Goal: Task Accomplishment & Management: Use online tool/utility

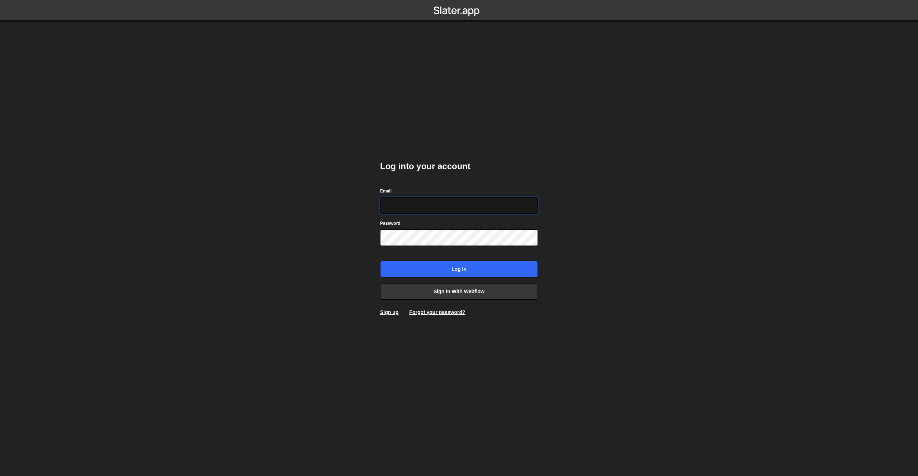
type input "[EMAIL_ADDRESS][DOMAIN_NAME]"
click at [380, 261] on input "Log in" at bounding box center [459, 269] width 158 height 16
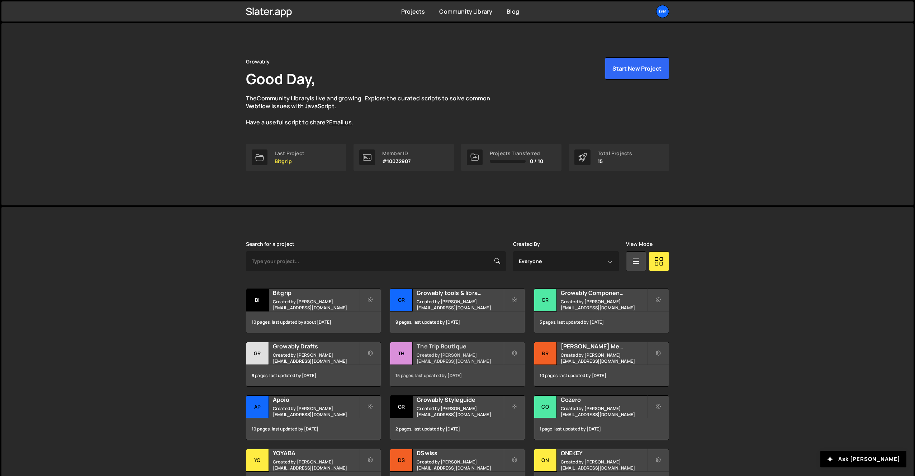
click at [435, 350] on h2 "The Trip Boutique" at bounding box center [460, 346] width 86 height 8
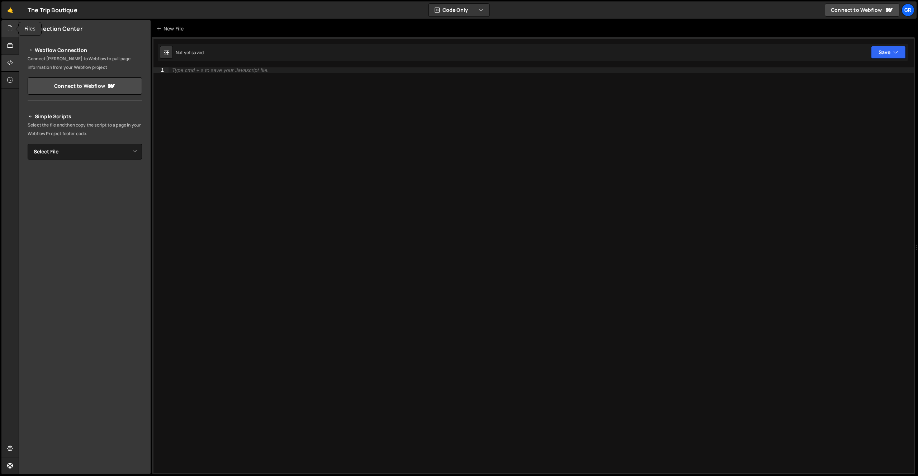
click at [8, 35] on div at bounding box center [10, 28] width 18 height 17
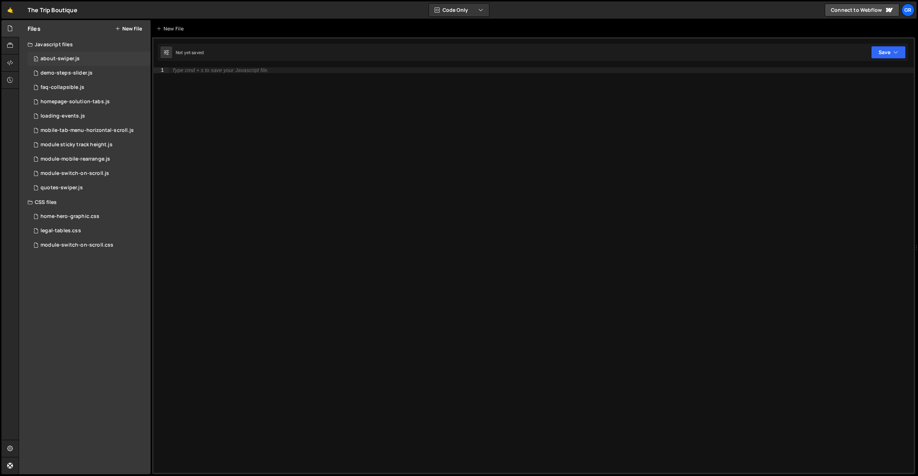
click at [71, 61] on div "about-swiper.js" at bounding box center [60, 59] width 39 height 6
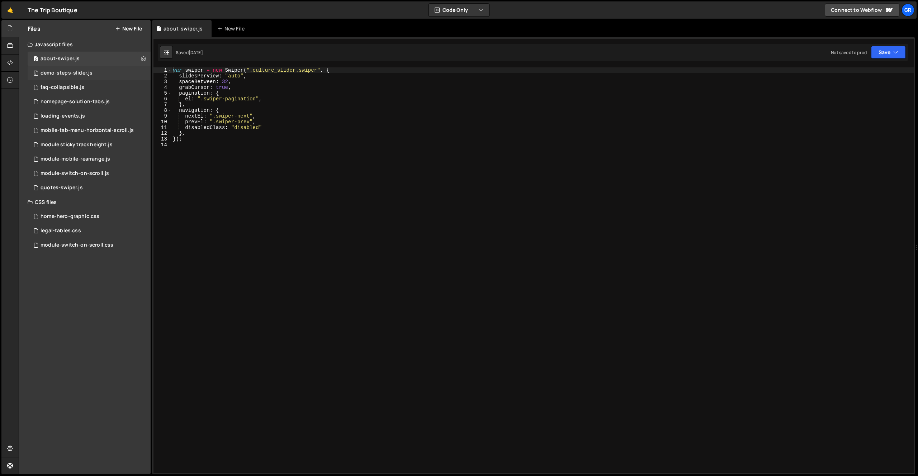
click at [71, 71] on div "demo-steps-slider.js" at bounding box center [67, 73] width 52 height 6
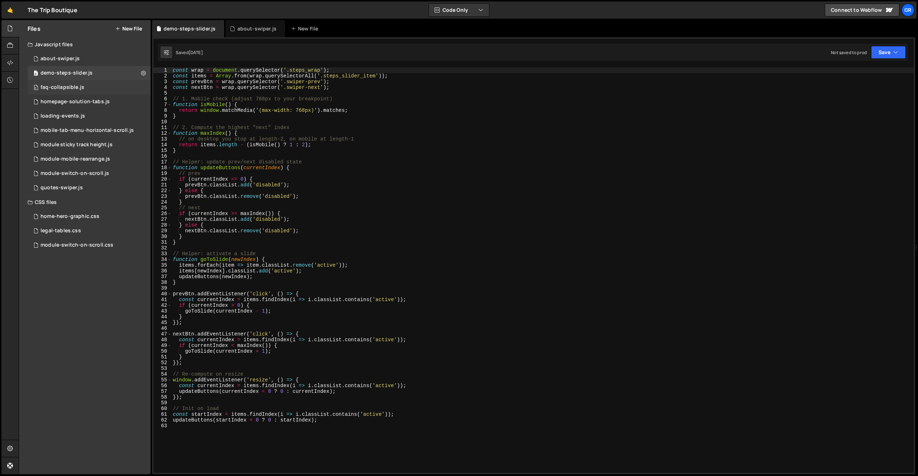
click at [70, 90] on div "faq-collapsible.js" at bounding box center [63, 87] width 44 height 6
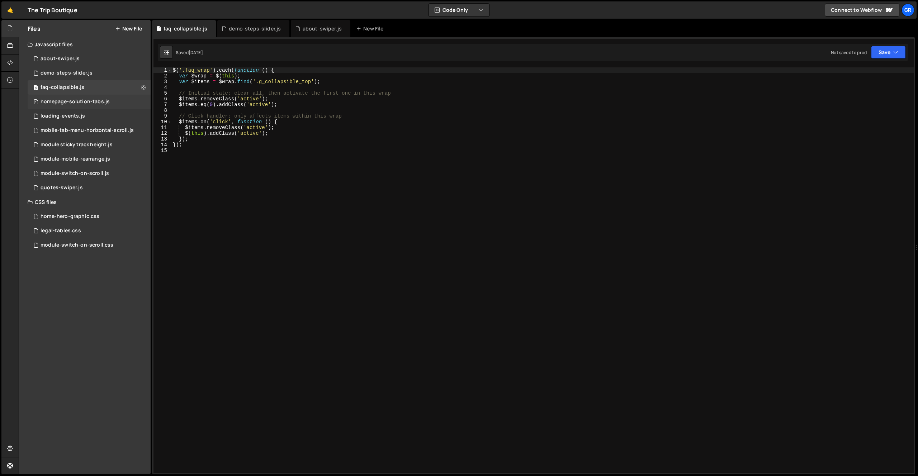
click at [68, 103] on div "homepage-solution-tabs.js" at bounding box center [75, 102] width 69 height 6
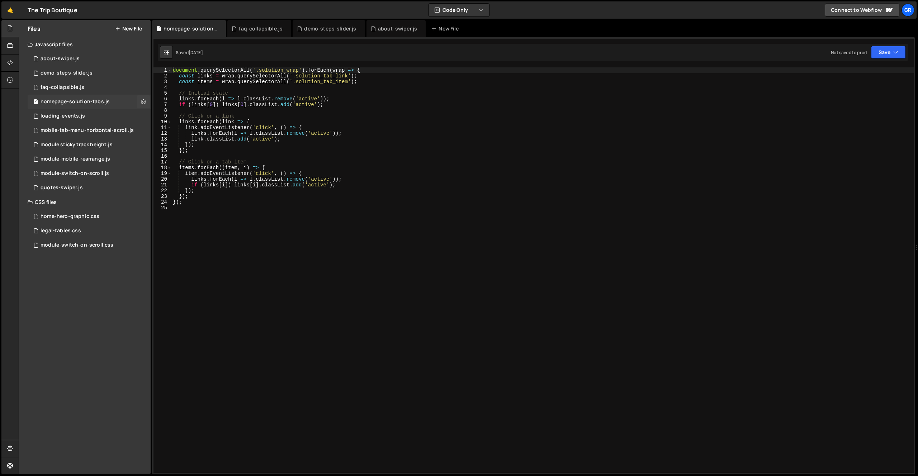
scroll to position [692, 0]
click at [67, 118] on div "loading-events.js" at bounding box center [63, 116] width 44 height 6
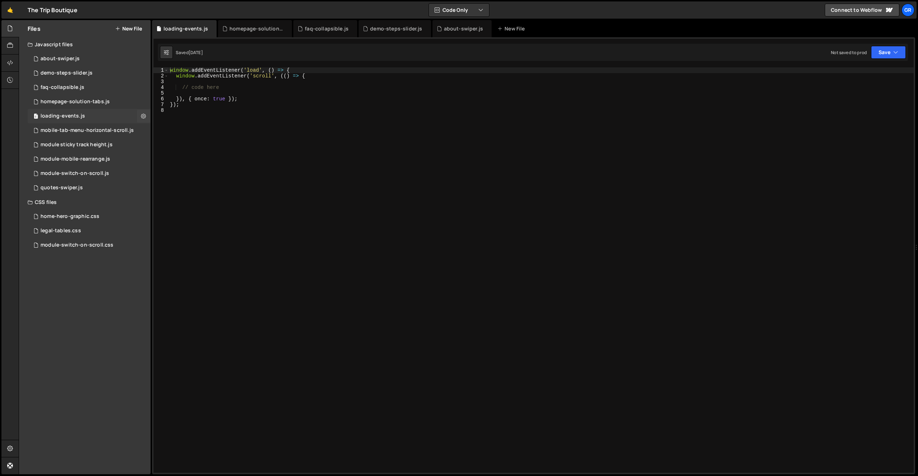
scroll to position [0, 0]
click at [66, 129] on div "mobile-tab-menu-horizontal-scroll.js" at bounding box center [87, 130] width 93 height 6
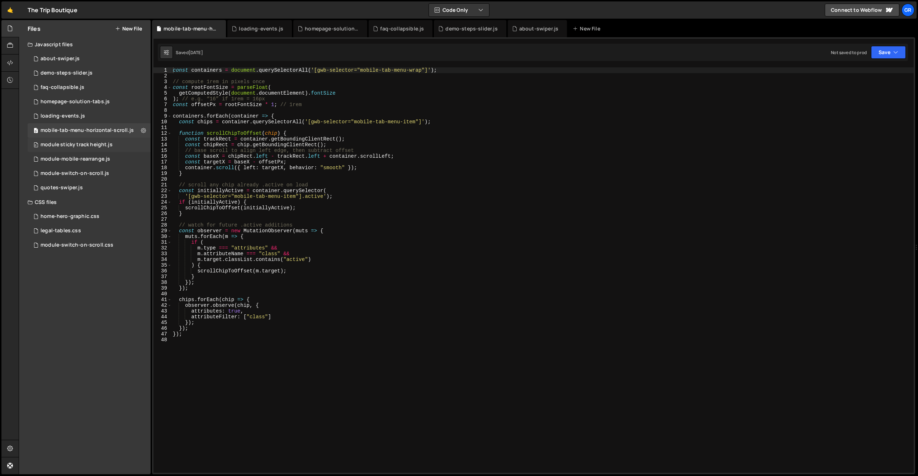
click at [65, 142] on div "module sticky track height.js" at bounding box center [77, 145] width 72 height 6
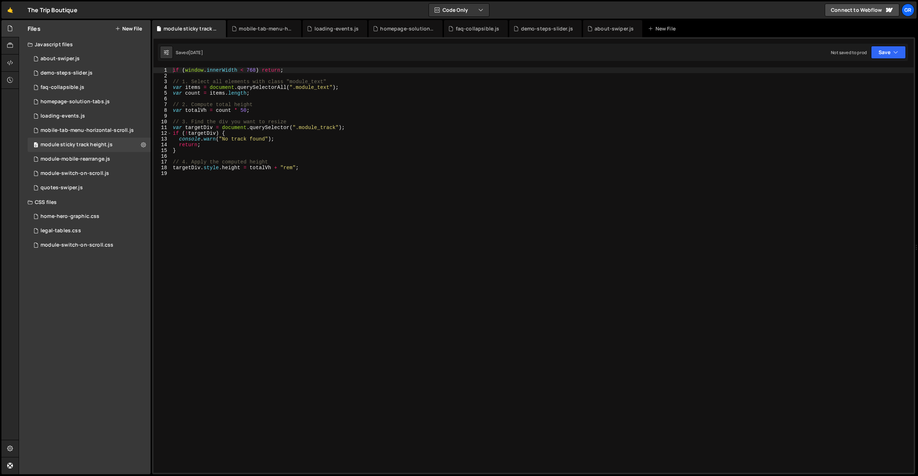
type textarea "if (window.innerWidth < 768) return;"
drag, startPoint x: 296, startPoint y: 71, endPoint x: 74, endPoint y: 71, distance: 222.0
click at [74, 71] on div "Files New File Javascript files 0 about-swiper.js 0 0 demo-steps-slider.js 0 0 …" at bounding box center [468, 247] width 899 height 455
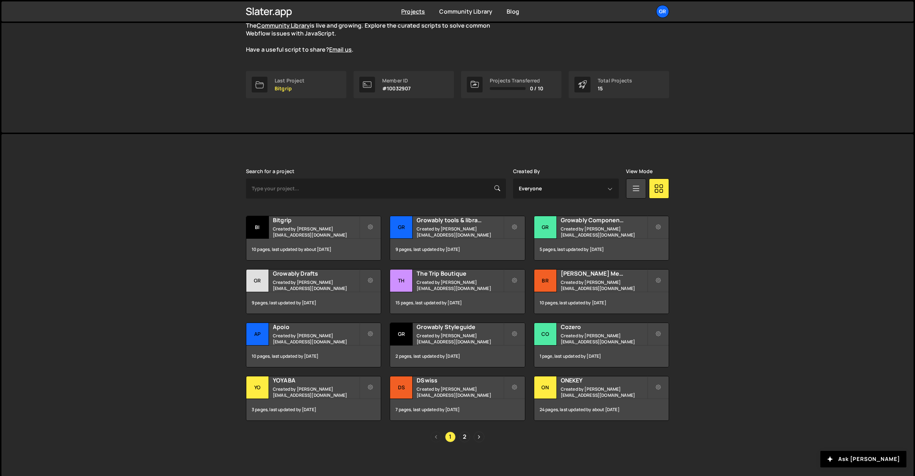
scroll to position [75, 0]
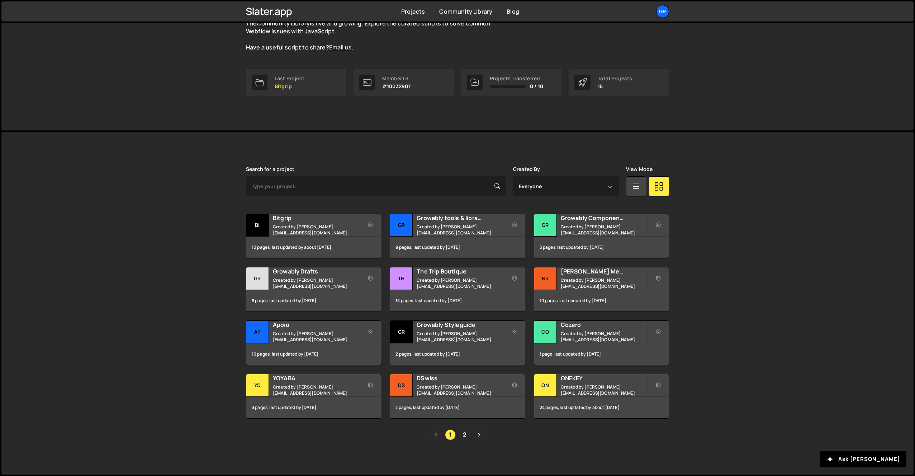
click at [742, 218] on div "Slater is designed for desktop use. Please use a larger screen to access the fu…" at bounding box center [457, 303] width 912 height 343
click at [780, 260] on div "Slater is designed for desktop use. Please use a larger screen to access the fu…" at bounding box center [457, 303] width 912 height 343
click at [770, 260] on div "Slater is designed for desktop use. Please use a larger screen to access the fu…" at bounding box center [457, 303] width 912 height 343
click at [777, 231] on div "Slater is designed for desktop use. Please use a larger screen to access the fu…" at bounding box center [457, 303] width 912 height 343
click at [323, 235] on div "Bitgrip Created by pierre@growably.de" at bounding box center [313, 225] width 134 height 22
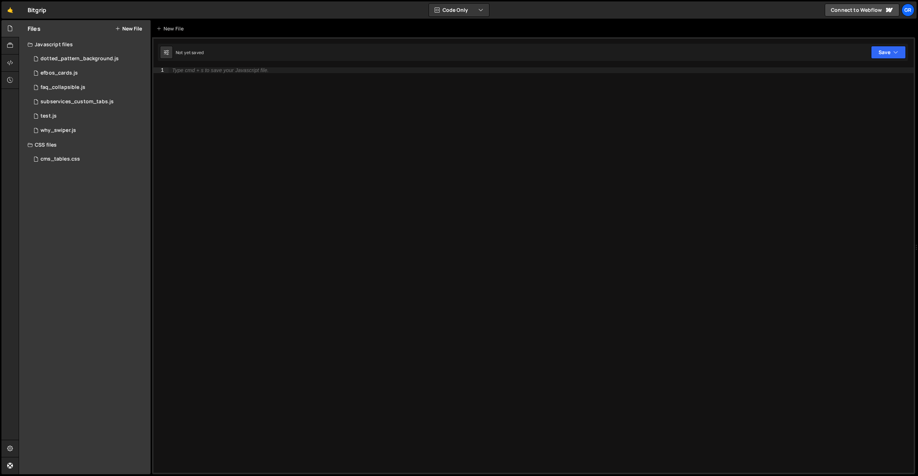
click at [129, 22] on div "Files New File" at bounding box center [85, 28] width 132 height 17
click at [134, 29] on button "New File" at bounding box center [128, 29] width 27 height 6
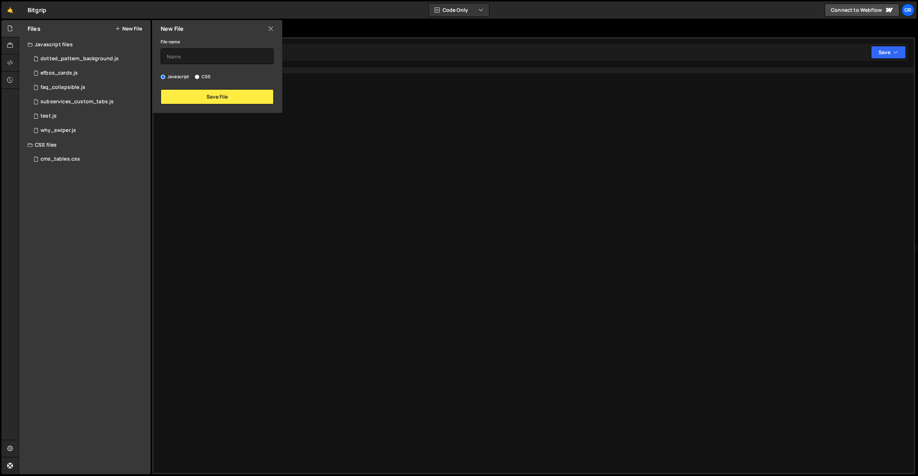
click at [205, 77] on label "CSS" at bounding box center [203, 76] width 16 height 7
click at [199, 77] on input "CSS" at bounding box center [197, 77] width 5 height 5
radio input "true"
click at [210, 56] on input "text" at bounding box center [217, 56] width 113 height 16
type input "qzd"
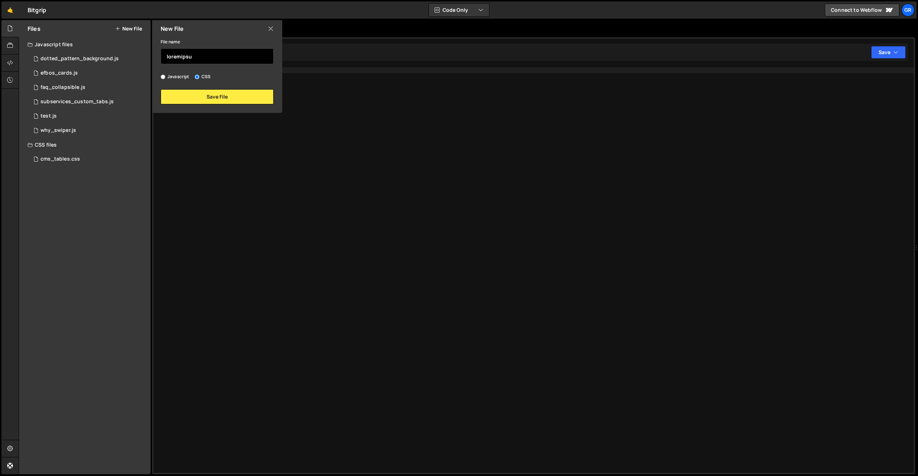
type input "loremipsum"
click at [195, 215] on div "Type cmd + s to save your Javascript file." at bounding box center [541, 275] width 745 height 417
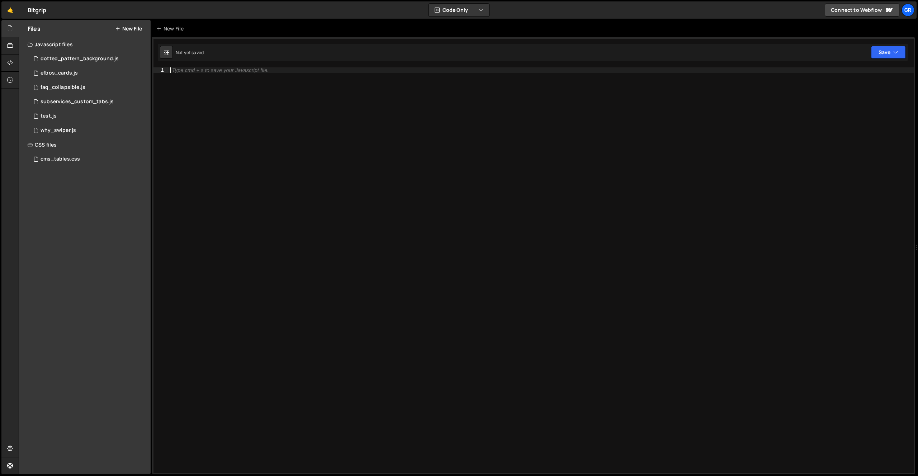
click at [126, 28] on button "New File" at bounding box center [128, 29] width 27 height 6
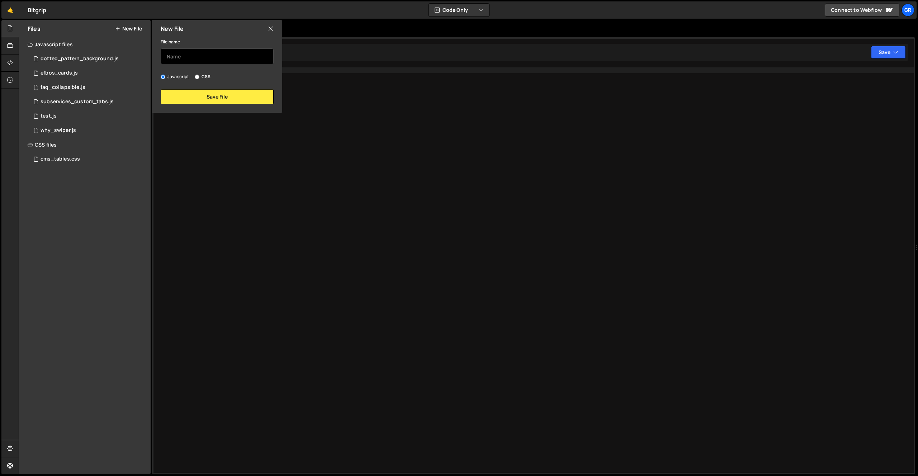
click at [181, 52] on input "text" at bounding box center [217, 56] width 113 height 16
type input "carsync-form"
click at [210, 99] on button "Save File" at bounding box center [217, 96] width 113 height 15
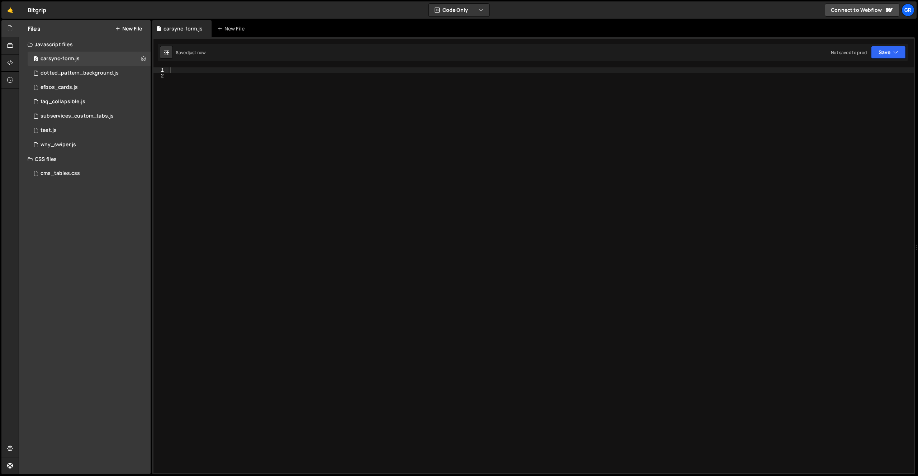
click at [212, 98] on div at bounding box center [541, 275] width 745 height 417
type textarea "/"
type textarea "/*body {}*/"
click at [143, 57] on icon at bounding box center [143, 58] width 5 height 7
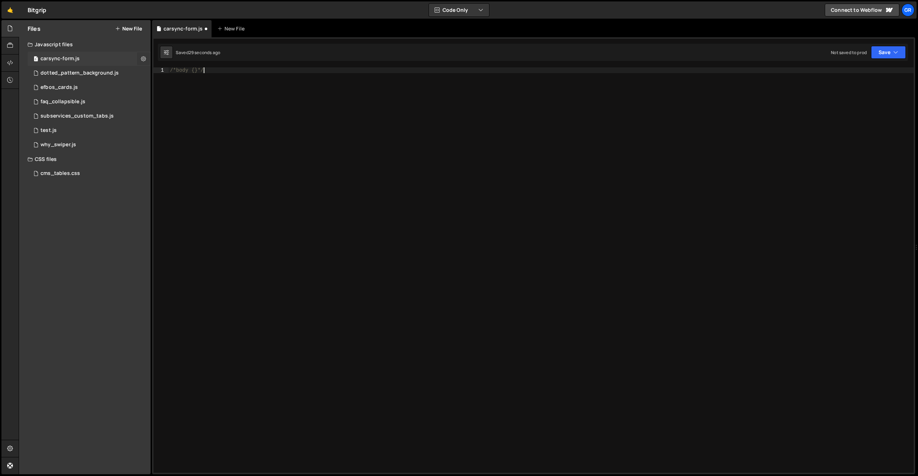
type input "carsync-form"
radio input "true"
click at [176, 102] on button "Delete File" at bounding box center [187, 102] width 70 height 14
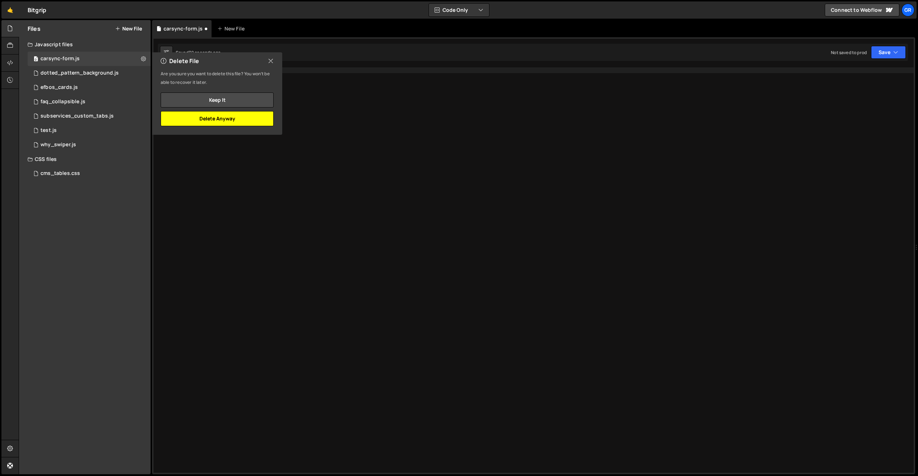
click at [237, 121] on button "Delete Anyway" at bounding box center [217, 118] width 113 height 15
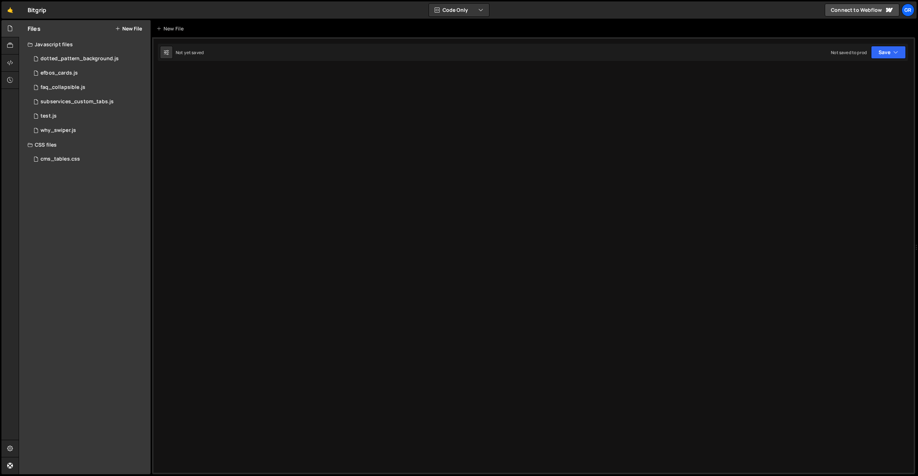
click at [138, 30] on button "New File" at bounding box center [128, 29] width 27 height 6
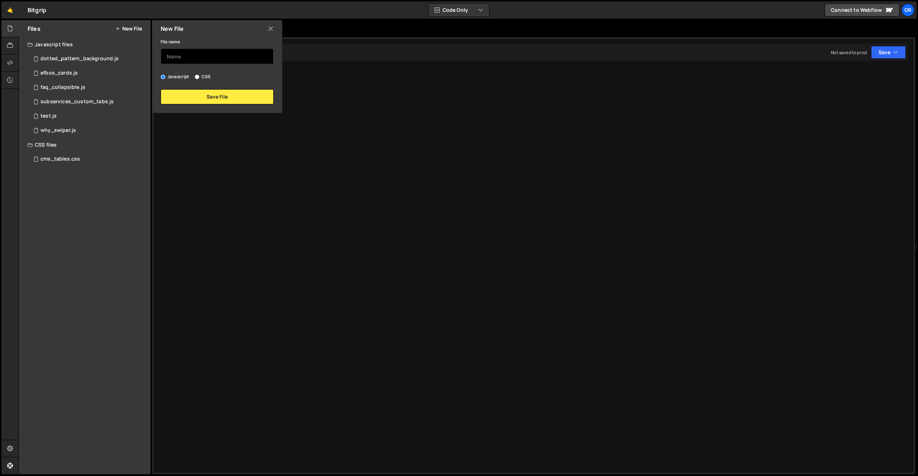
click at [191, 57] on input "text" at bounding box center [217, 56] width 113 height 16
type input "carsync-form"
click at [203, 78] on label "CSS" at bounding box center [203, 76] width 16 height 7
click at [199, 78] on input "CSS" at bounding box center [197, 77] width 5 height 5
radio input "true"
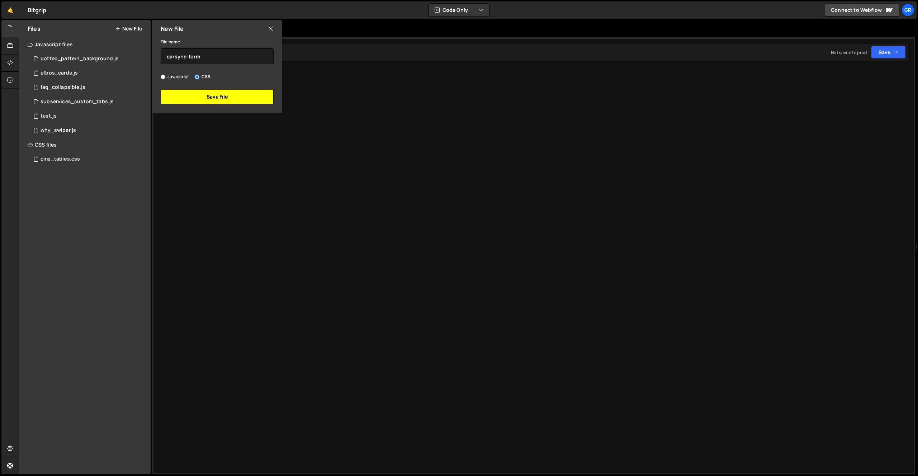
click at [209, 96] on button "Save File" at bounding box center [217, 96] width 113 height 15
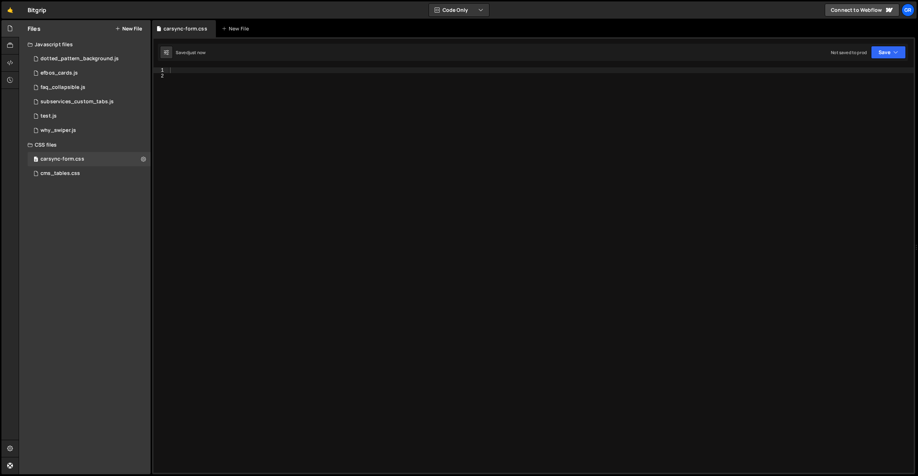
click at [200, 88] on div at bounding box center [541, 275] width 745 height 417
type textarea "/*body { background-color: red }*/"
click at [7, 60] on icon at bounding box center [10, 63] width 6 height 8
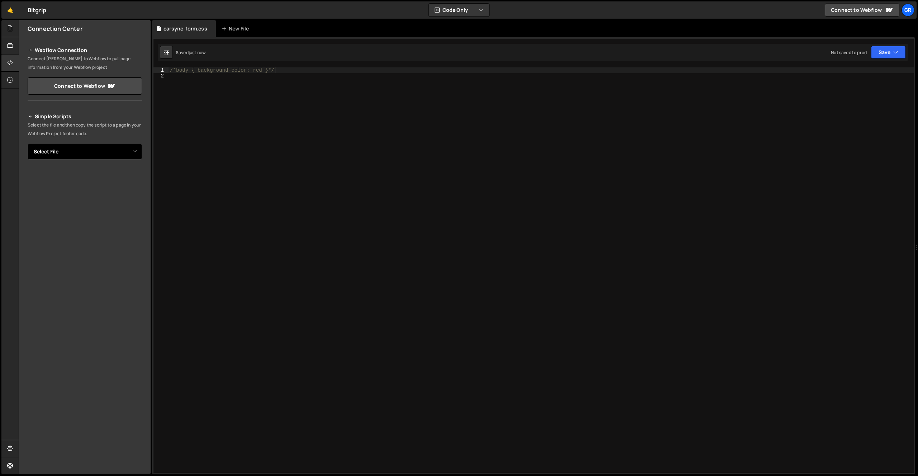
click at [131, 147] on select "Select File dotted_pattern_background.js efbos_cards.js faq_collapsible.js subs…" at bounding box center [85, 152] width 114 height 16
click at [28, 144] on select "Select File dotted_pattern_background.js efbos_cards.js faq_collapsible.js subs…" at bounding box center [85, 152] width 114 height 16
click at [74, 153] on select "Select File dotted_pattern_background.js efbos_cards.js faq_collapsible.js subs…" at bounding box center [85, 152] width 114 height 16
select select "48493"
click at [28, 144] on select "Select File dotted_pattern_background.js efbos_cards.js faq_collapsible.js subs…" at bounding box center [85, 152] width 114 height 16
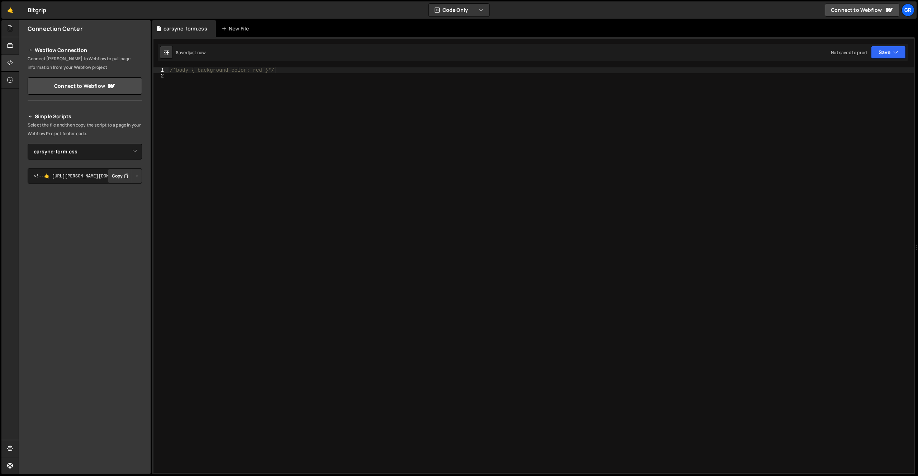
click at [138, 176] on button "Button group with nested dropdown" at bounding box center [137, 176] width 10 height 15
click at [117, 192] on link "Copy Staging css" at bounding box center [110, 190] width 64 height 10
drag, startPoint x: 175, startPoint y: 70, endPoint x: 159, endPoint y: 71, distance: 16.2
click at [162, 70] on div "/*body { background-color: red }*/ 1 2 /*body { background-color: red }*/ ההההה…" at bounding box center [533, 270] width 760 height 406
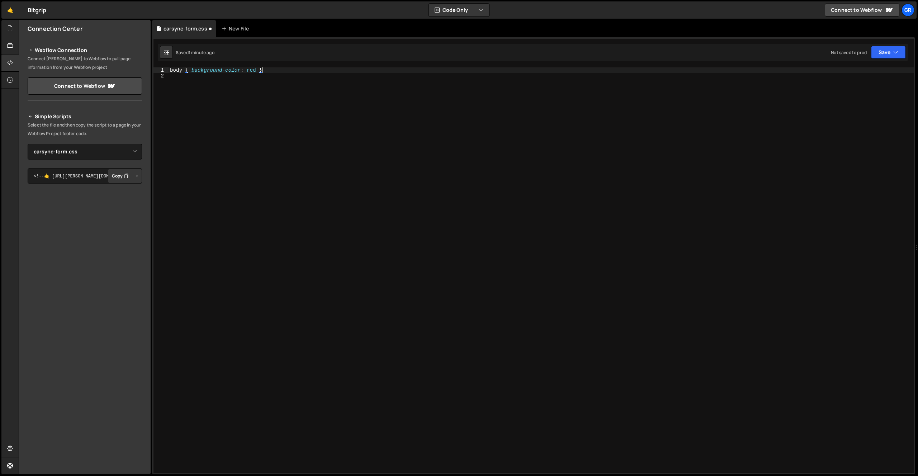
type textarea "body {"
click at [179, 90] on div "body { background-color : red }" at bounding box center [541, 275] width 745 height 417
type textarea "}"
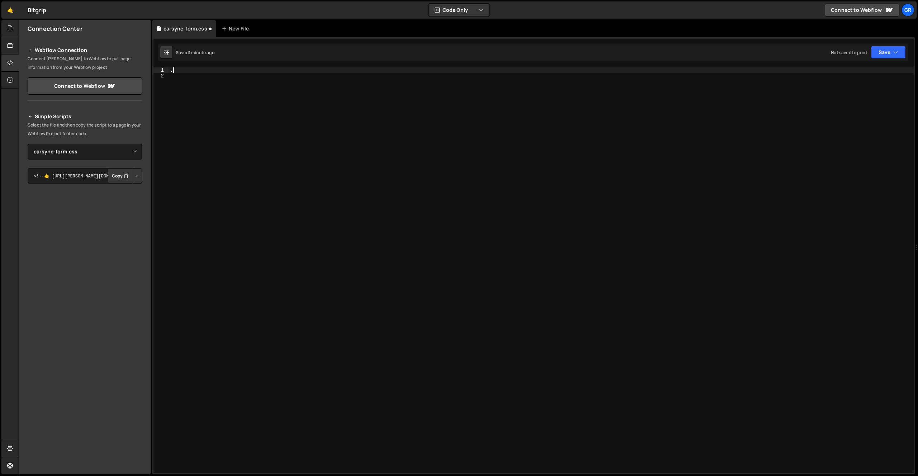
paste textarea "hsfc-TextInput"
type textarea ".hsfc-TextInput {}"
type textarea "background-color: red !important;"
drag, startPoint x: 280, startPoint y: 76, endPoint x: 155, endPoint y: 76, distance: 124.8
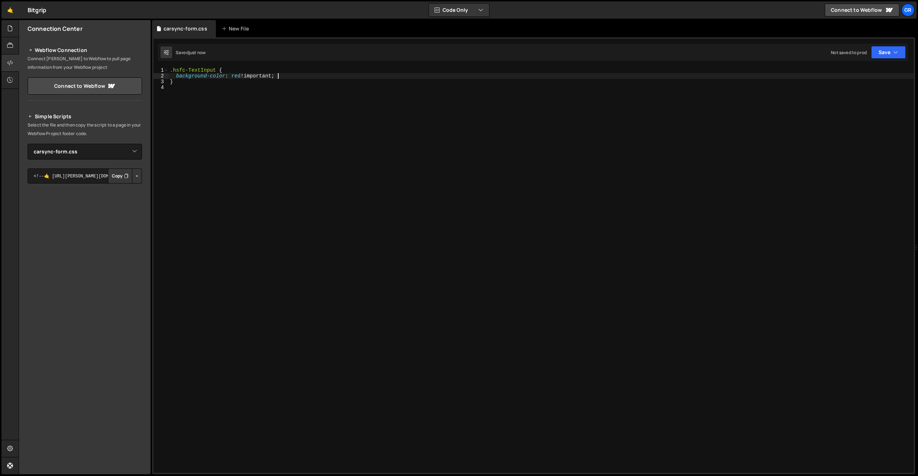
click at [155, 76] on div "background-color: red !important; 1 2 3 4 .hsfc-TextInput { background-color : …" at bounding box center [533, 270] width 760 height 406
type textarea "border-radius: 100vw !important;"
click at [294, 76] on div ".hsfc-TextInput { border-radius : 100 vw !important ; }" at bounding box center [541, 275] width 745 height 417
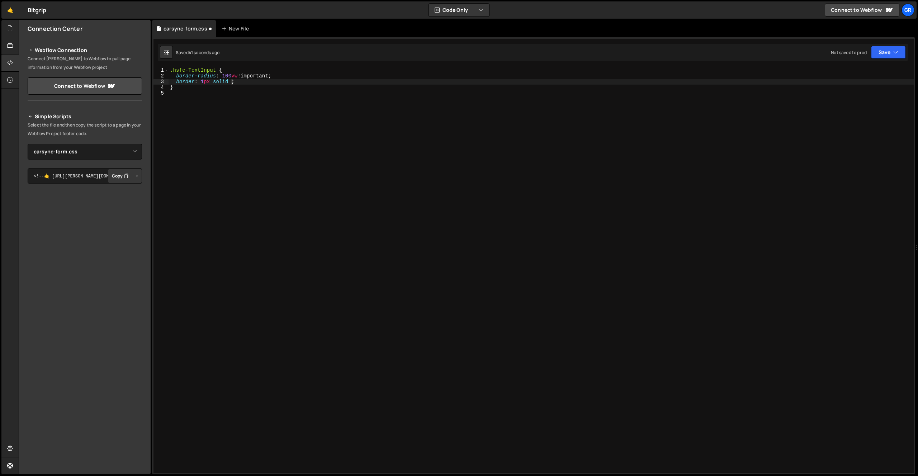
paste textarea "E5E7EB"
type textarea "border: 1px solid #E5E7EB !important;"
click at [218, 107] on div ".hsfc-TextInput { border-radius : 100 vw !important ; border : 1 px solid #E5E7…" at bounding box center [541, 275] width 745 height 417
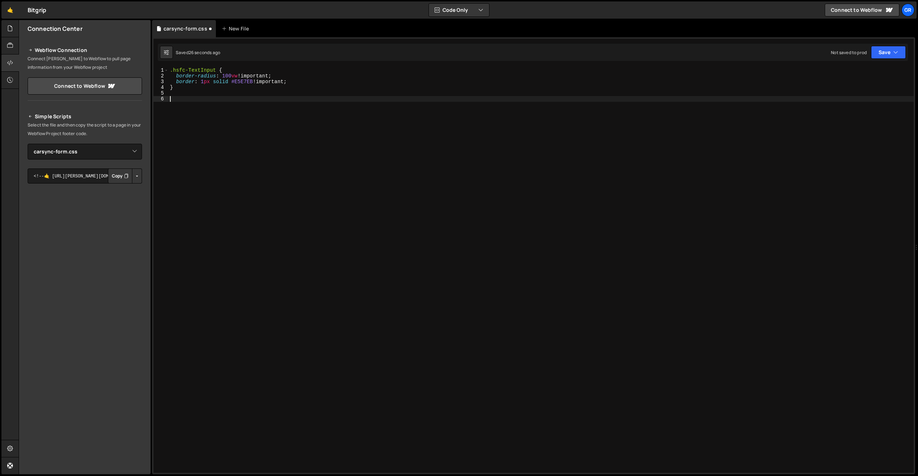
paste textarea "hsfc-FieldLabel"
type textarea ".hsfc-FieldLabel {}"
type textarea "font-size:;"
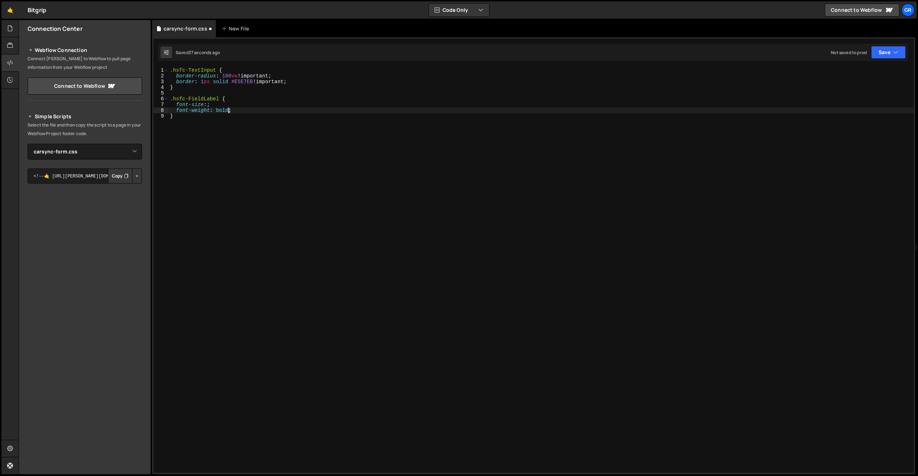
type textarea "font-size:;"
click at [239, 107] on div ".hsfc-TextInput { border-radius : 100 vw !important ; border : 1 px solid #E5E7…" at bounding box center [541, 275] width 745 height 417
click at [220, 108] on div ".hsfc-TextInput { border-radius : 100 vw !important ; border : 1 px solid #E5E7…" at bounding box center [541, 275] width 745 height 417
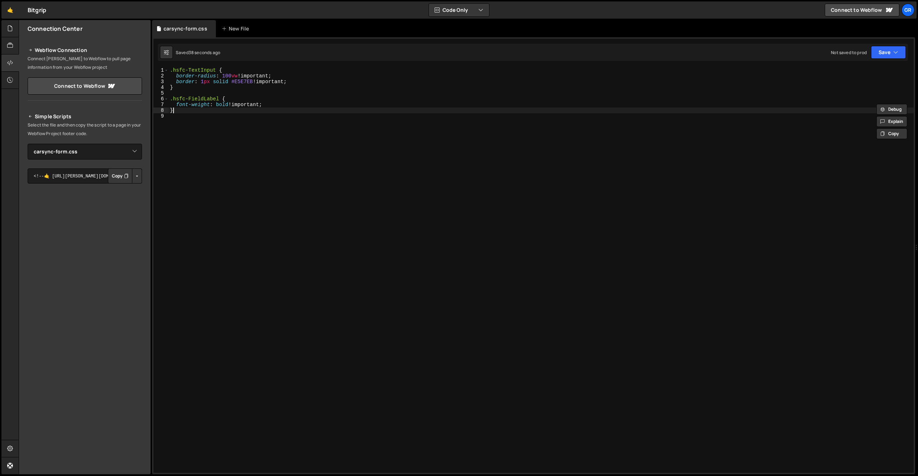
scroll to position [0, 0]
click at [220, 108] on div ".hsfc-TextInput { border-radius : 100 vw !important ; border : 1 px solid #E5E7…" at bounding box center [541, 275] width 745 height 417
click at [224, 104] on div ".hsfc-TextInput { border-radius : 100 vw !important ; border : 1 px solid #E5E7…" at bounding box center [541, 275] width 745 height 417
paste textarea "var(--_typography---font--primary-medium)"
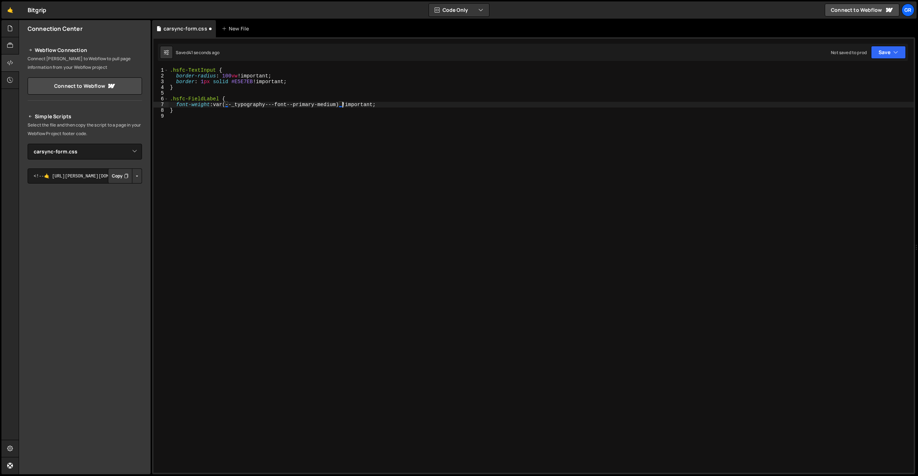
click at [228, 110] on div ".hsfc-TextInput { border-radius : 100 vw !important ; border : 1 px solid #E5E7…" at bounding box center [541, 275] width 745 height 417
click at [362, 96] on div ".hsfc-TextInput { border-radius : 100 vw !important ; border : 1 px solid #E5E7…" at bounding box center [541, 275] width 745 height 417
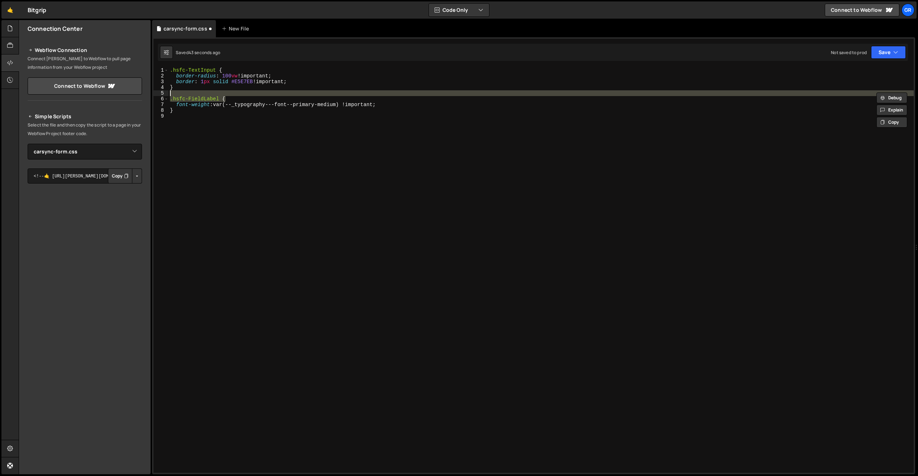
type textarea ".hsfc-FieldLabel {"
click at [361, 100] on div ".hsfc-TextInput { border-radius : 100 vw !important ; border : 1 px solid #E5E7…" at bounding box center [541, 275] width 745 height 417
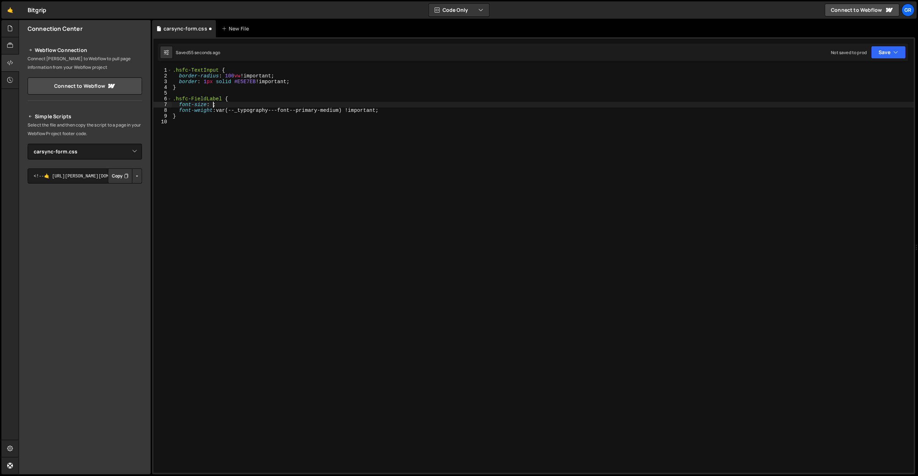
scroll to position [0, 3]
paste textarea "var(--_typography---font-size--text-small)"
type textarea "font-size: var(--_typography---font-size--text-small) !important;"
click at [205, 120] on div ".hsfc-TextInput { border-radius : 100 vw !important ; border : 1 px solid #E5E7…" at bounding box center [542, 275] width 742 height 417
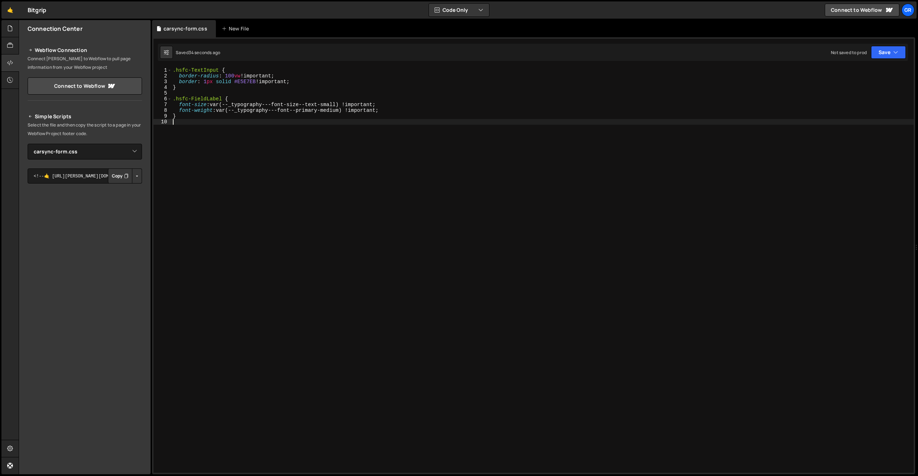
scroll to position [0, 0]
paste textarea "hsfc-FieldLabel__RequiredIndicator"
type textarea ".hsfc-FieldLabel__RequiredIndicator {}"
type textarea ".hsfc-FieldLabel {"
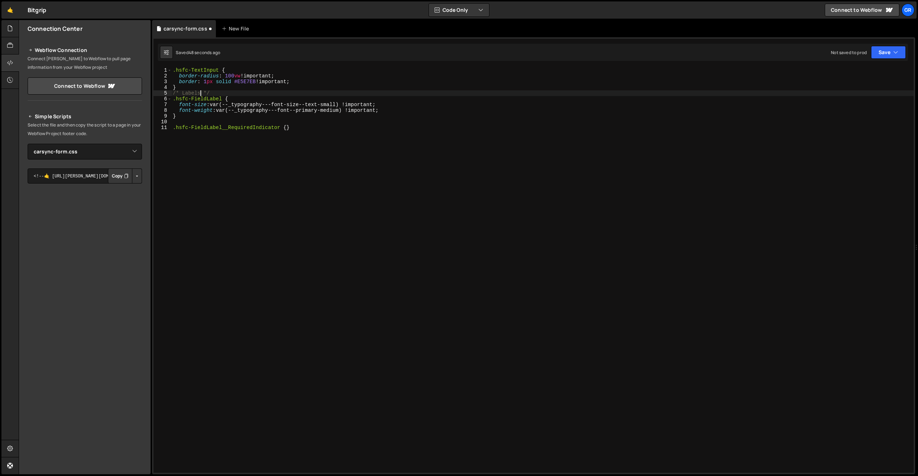
type textarea "}"
type textarea ".hsfc-TextInput {"
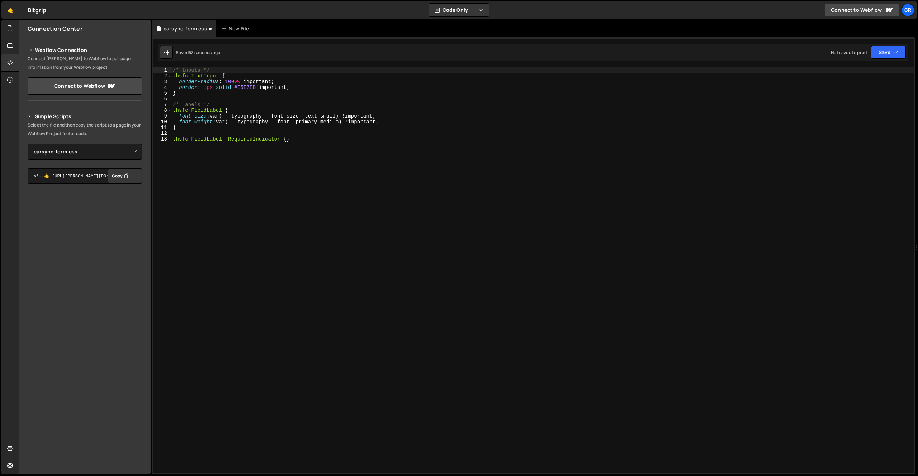
scroll to position [0, 2]
type textarea ".hsfc-FieldLabel__RequiredIndicator {}"
type textarea "color: inherit !important;"
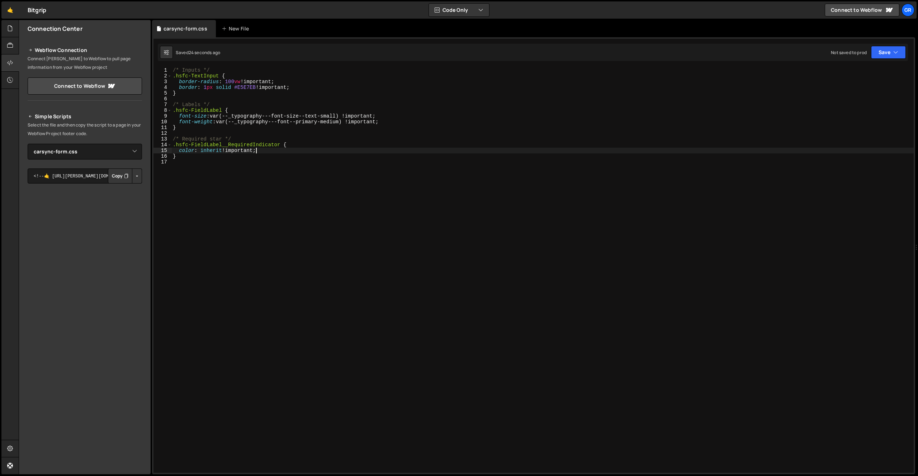
click at [207, 173] on div "/* Inputs */ .hsfc-TextInput { border-radius : 100 vw !important ; border : 1 p…" at bounding box center [542, 275] width 742 height 417
type textarea "/* Submit button */"
paste textarea "hsfc-Button"
type textarea ".hsfc-Button {}"
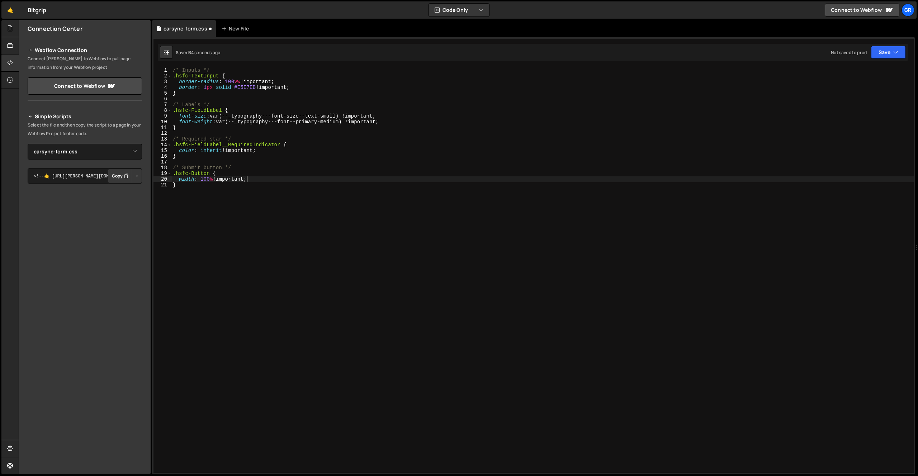
scroll to position [0, 3]
type textarea "width: 100% !important;"
click at [194, 190] on div "/* Inputs */ .hsfc-TextInput { border-radius : 100 vw !important ; border : 1 p…" at bounding box center [542, 275] width 742 height 417
type textarea "/* Submit button wrap */"
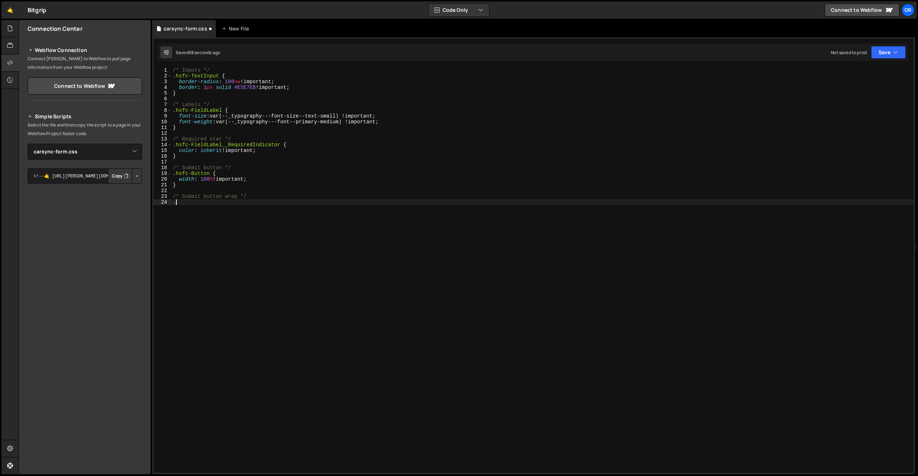
paste textarea "hsfc-NavigationRow"
type textarea ".hsfc-NavigationRow {}"
click at [236, 208] on div "/* Inputs */ .hsfc-TextInput { border-radius : 100 vw !important ; border : 1 p…" at bounding box center [542, 275] width 742 height 417
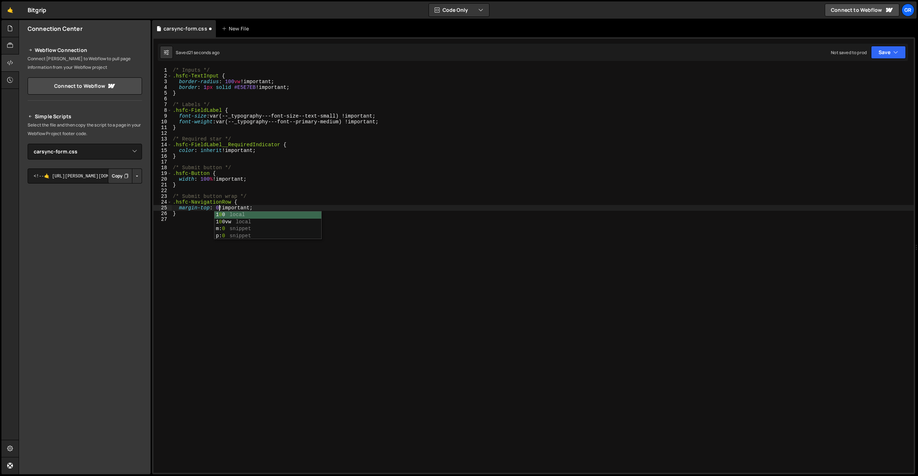
scroll to position [0, 4]
type textarea "margin-top: 0px !important;"
click at [202, 241] on div "/* Inputs */ .hsfc-TextInput { border-radius : 100 vw !important ; border : 1 p…" at bounding box center [542, 275] width 742 height 417
type textarea "/* Text last row */"
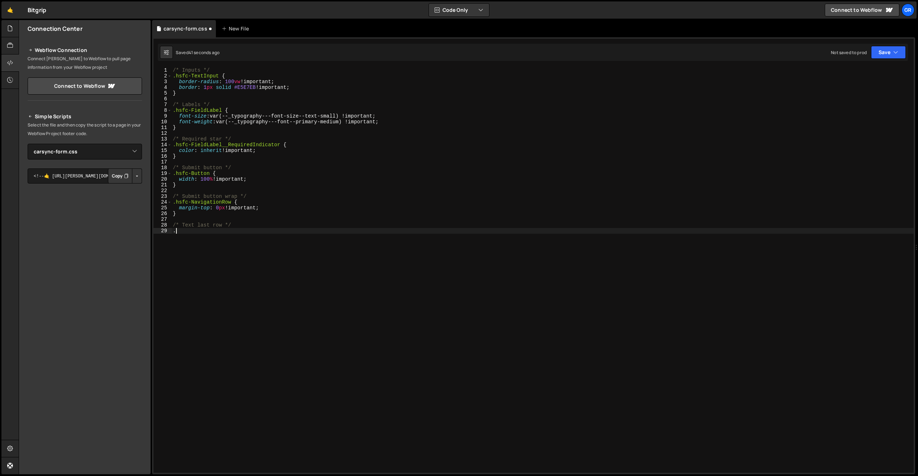
paste textarea "hsfc-Row"
paste textarea ":last-child"
type textarea ".hsfc-Row:last-child {}"
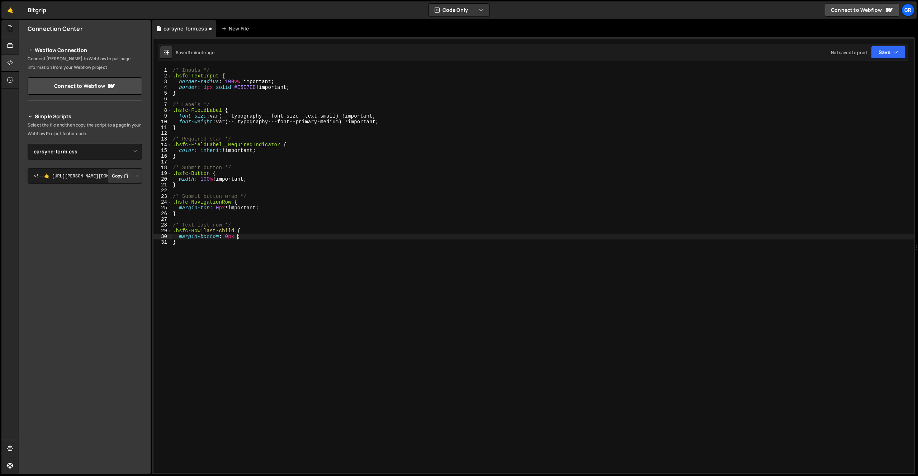
scroll to position [0, 4]
type textarea "margin-bottom: 0px !important;"
click at [230, 263] on div "/* Inputs */ .hsfc-TextInput { border-radius : 100 vw !important ; border : 1 p…" at bounding box center [542, 275] width 742 height 417
type textarea "/* Checkbox wrap */"
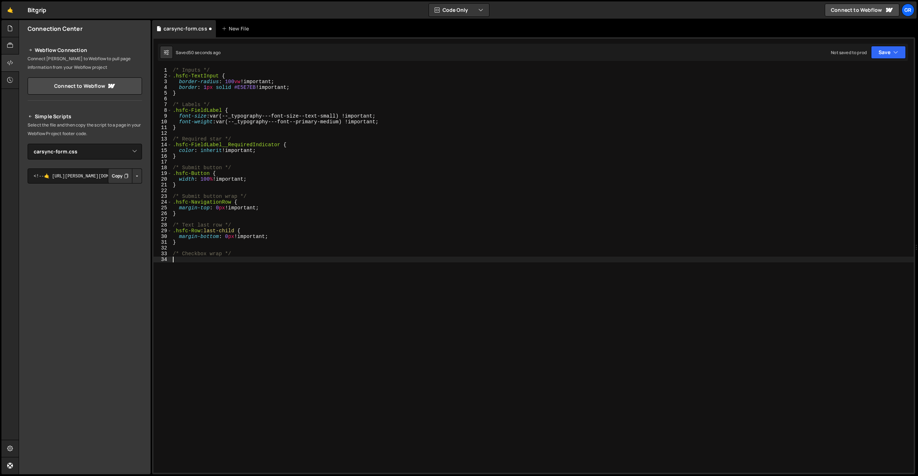
type textarea "."
paste textarea "[data-hsfc-id=Renderer] .hsfc-CheckboxField label {"
type textarea "[data-hsfc-id=Renderer] .hsfc-CheckboxField label {}"
type textarea "align-items: start !important;"
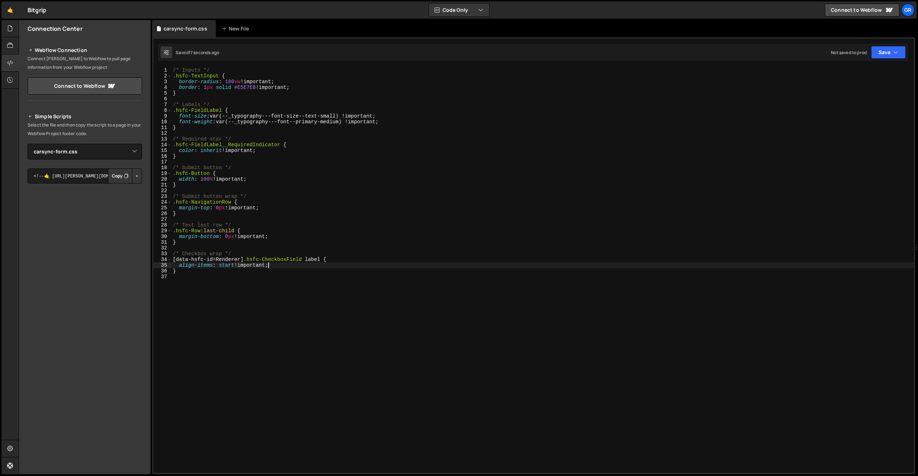
click at [192, 302] on div "/* Inputs */ .hsfc-TextInput { border-radius : 100 vw !important ; border : 1 p…" at bounding box center [542, 275] width 742 height 417
type textarea "/* Checkbox input */"
paste textarea "hsfc-CheckboxInput"
type textarea ".hsfc-CheckboxInput {}"
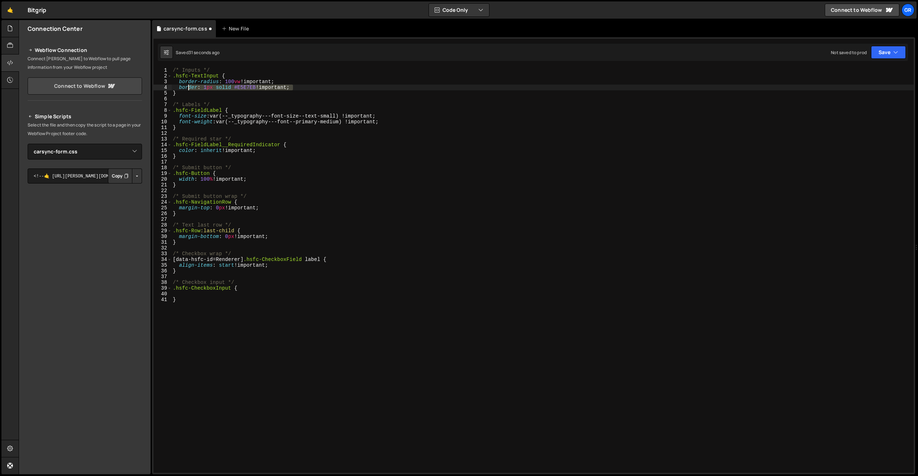
drag, startPoint x: 283, startPoint y: 86, endPoint x: 99, endPoint y: 86, distance: 184.3
click at [99, 86] on div "Files New File Javascript files 0 dotted_pattern_background.js 0 0 efbos_cards.…" at bounding box center [468, 247] width 899 height 455
type textarea "border: 1px solid #E5E7EB !important;"
click at [206, 294] on div "/* Inputs */ .hsfc-TextInput { border-radius : 100 vw !important ; border : 1 p…" at bounding box center [542, 275] width 742 height 417
paste textarea "border: 1px solid #E5E7EB !important;"
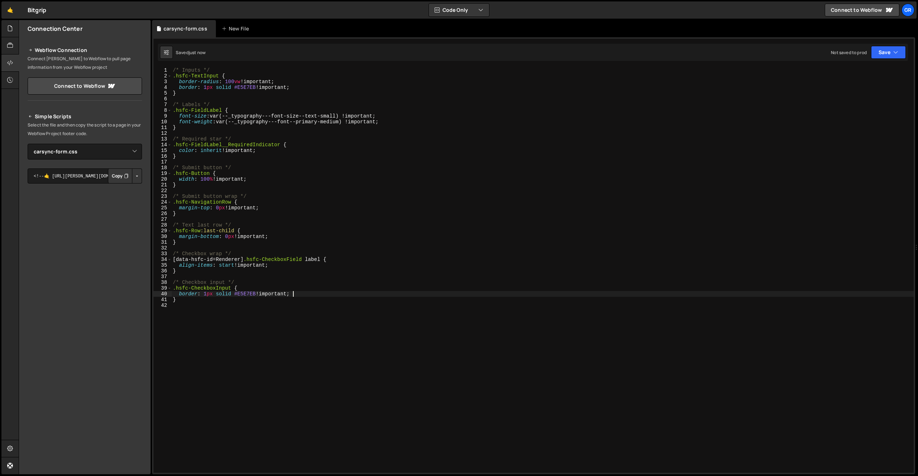
type textarea "border: 1px solid #E5E7EB !important;"
click at [278, 178] on div "/* Inputs */ .hsfc-TextInput { border-radius : 100 vw !important ; border : 1 p…" at bounding box center [542, 275] width 742 height 417
type textarea "width: 100% !important;"
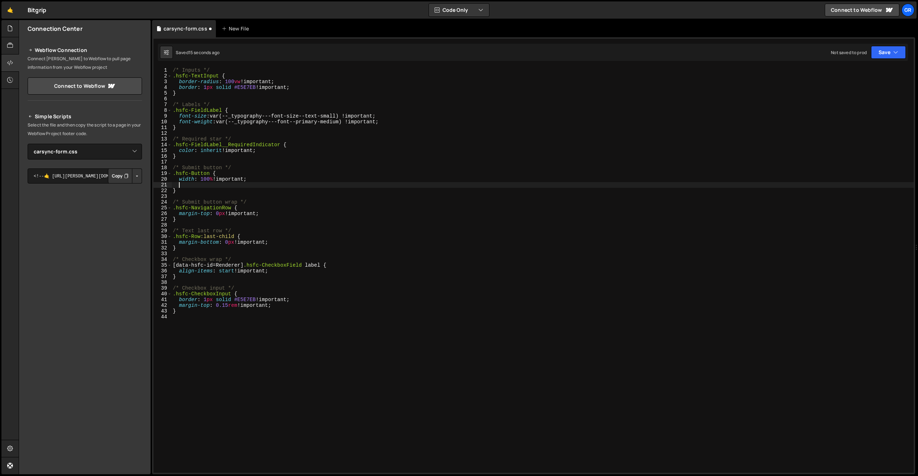
scroll to position [0, 0]
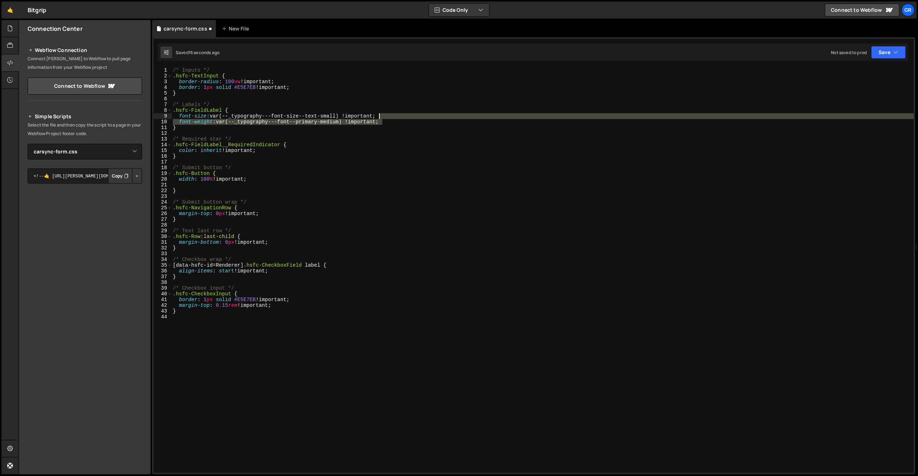
drag, startPoint x: 393, startPoint y: 121, endPoint x: 393, endPoint y: 117, distance: 4.3
click at [393, 117] on div "/* Inputs */ .hsfc-TextInput { border-radius : 100 vw !important ; border : 1 p…" at bounding box center [542, 275] width 742 height 417
type textarea "font-size: var(--_typography---font-size--text-small) !important; font-weight: …"
click at [210, 186] on div "/* Inputs */ .hsfc-TextInput { border-radius : 100 vw !important ; border : 1 p…" at bounding box center [542, 275] width 742 height 417
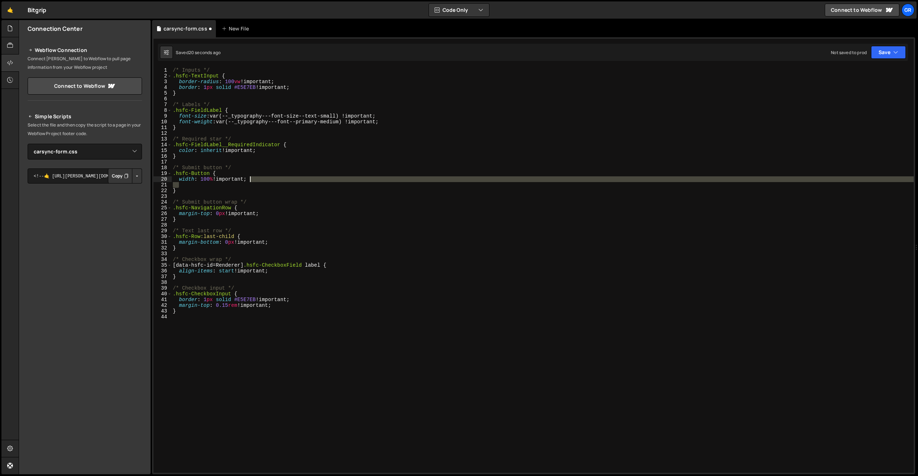
drag, startPoint x: 261, startPoint y: 186, endPoint x: 261, endPoint y: 181, distance: 5.0
click at [261, 181] on div "/* Inputs */ .hsfc-TextInput { border-radius : 100 vw !important ; border : 1 p…" at bounding box center [542, 275] width 742 height 417
paste textarea "font-weight: var(--_typography---font--primary-medium) !important;"
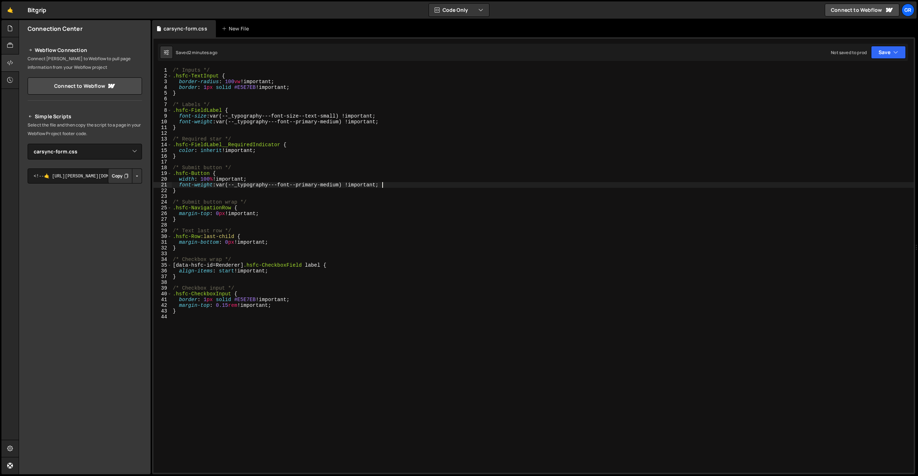
click at [319, 249] on div "/* Inputs */ .hsfc-TextInput { border-radius : 100 vw !important ; border : 1 p…" at bounding box center [542, 275] width 742 height 417
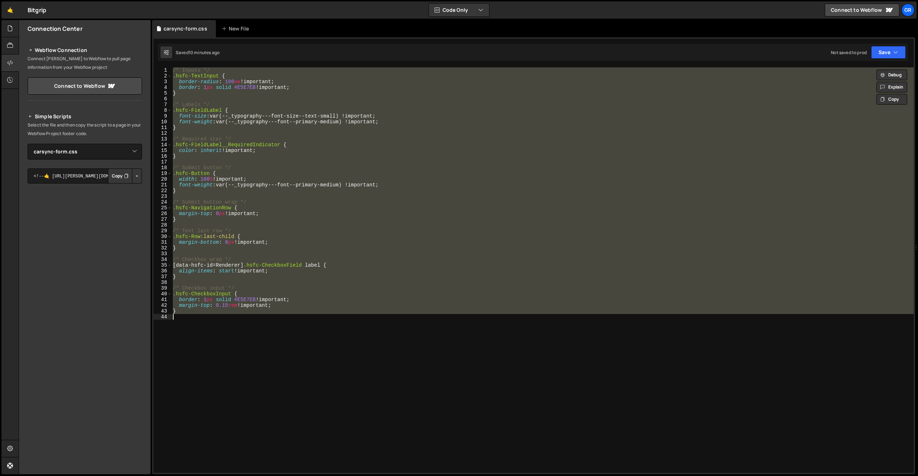
click at [348, 239] on div "/* Inputs */ .hsfc-TextInput { border-radius : 100 vw !important ; border : 1 p…" at bounding box center [542, 270] width 742 height 406
type textarea ".hsfc-Row:last-child {"
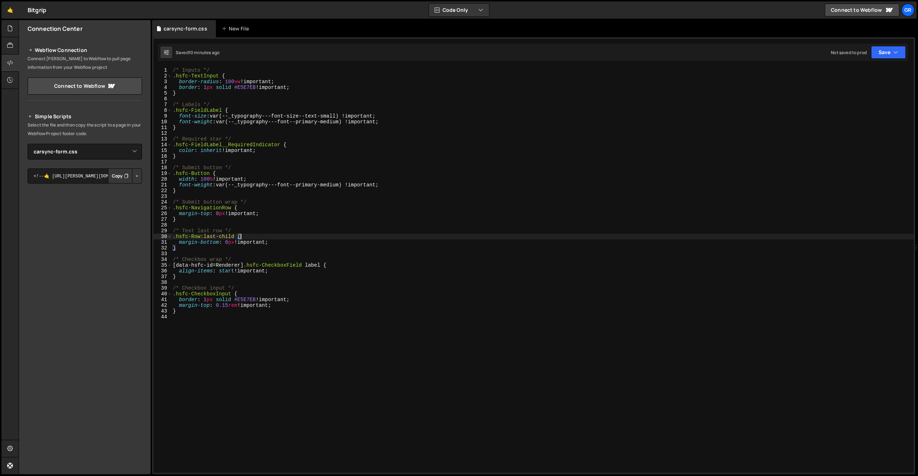
click at [287, 227] on div "/* Inputs */ .hsfc-TextInput { border-radius : 100 vw !important ; border : 1 p…" at bounding box center [542, 275] width 742 height 417
click at [262, 216] on div "/* Inputs */ .hsfc-TextInput { border-radius : 100 vw !important ; border : 1 p…" at bounding box center [542, 275] width 742 height 417
type textarea "margin-top: 0px !important;"
click at [224, 197] on div "/* Inputs */ .hsfc-TextInput { border-radius : 100 vw !important ; border : 1 p…" at bounding box center [542, 275] width 742 height 417
